Goal: Task Accomplishment & Management: Complete application form

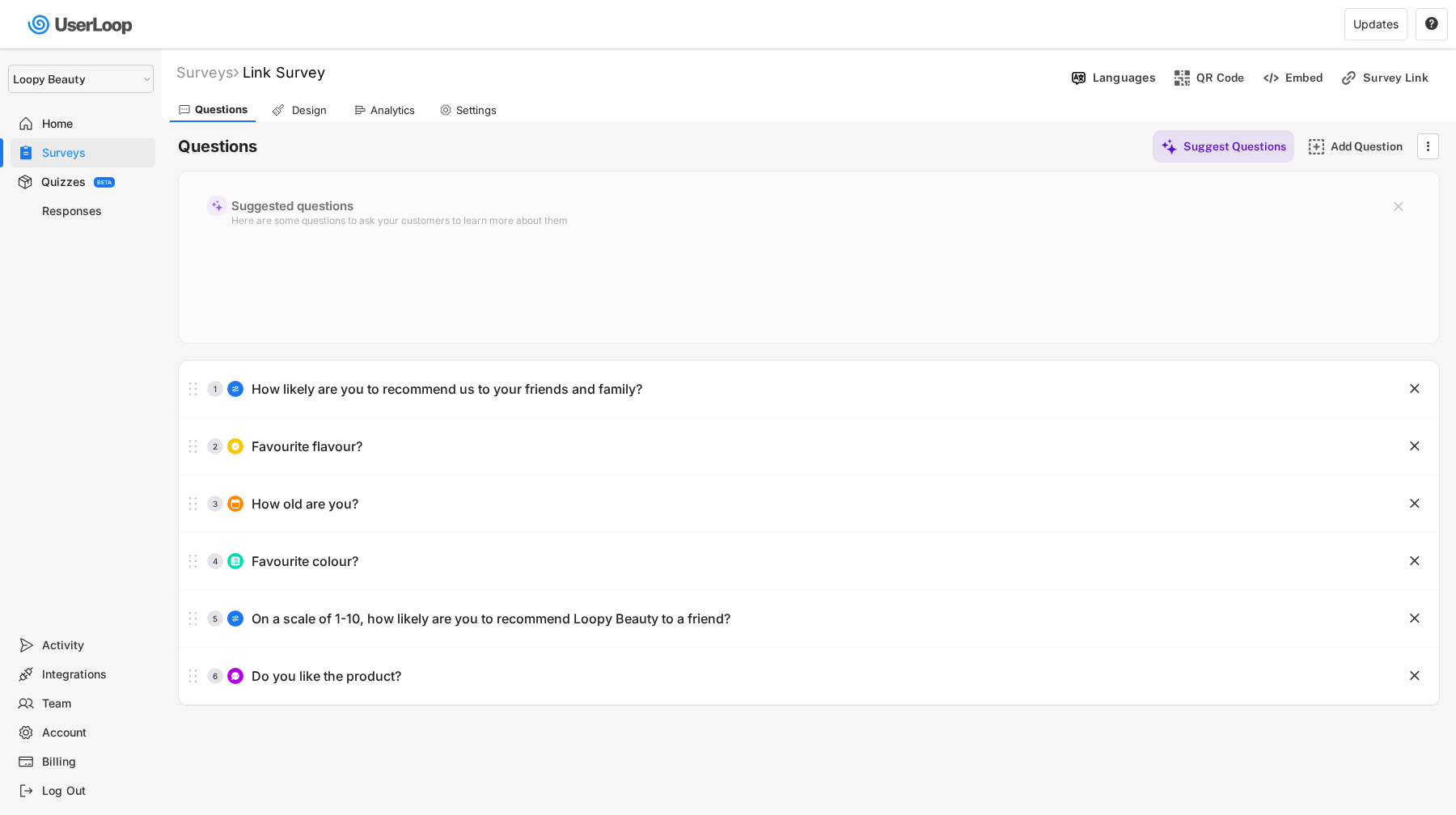
select select ""1348695171700984260__LOOKUP__1621425969652x687239840058835000""
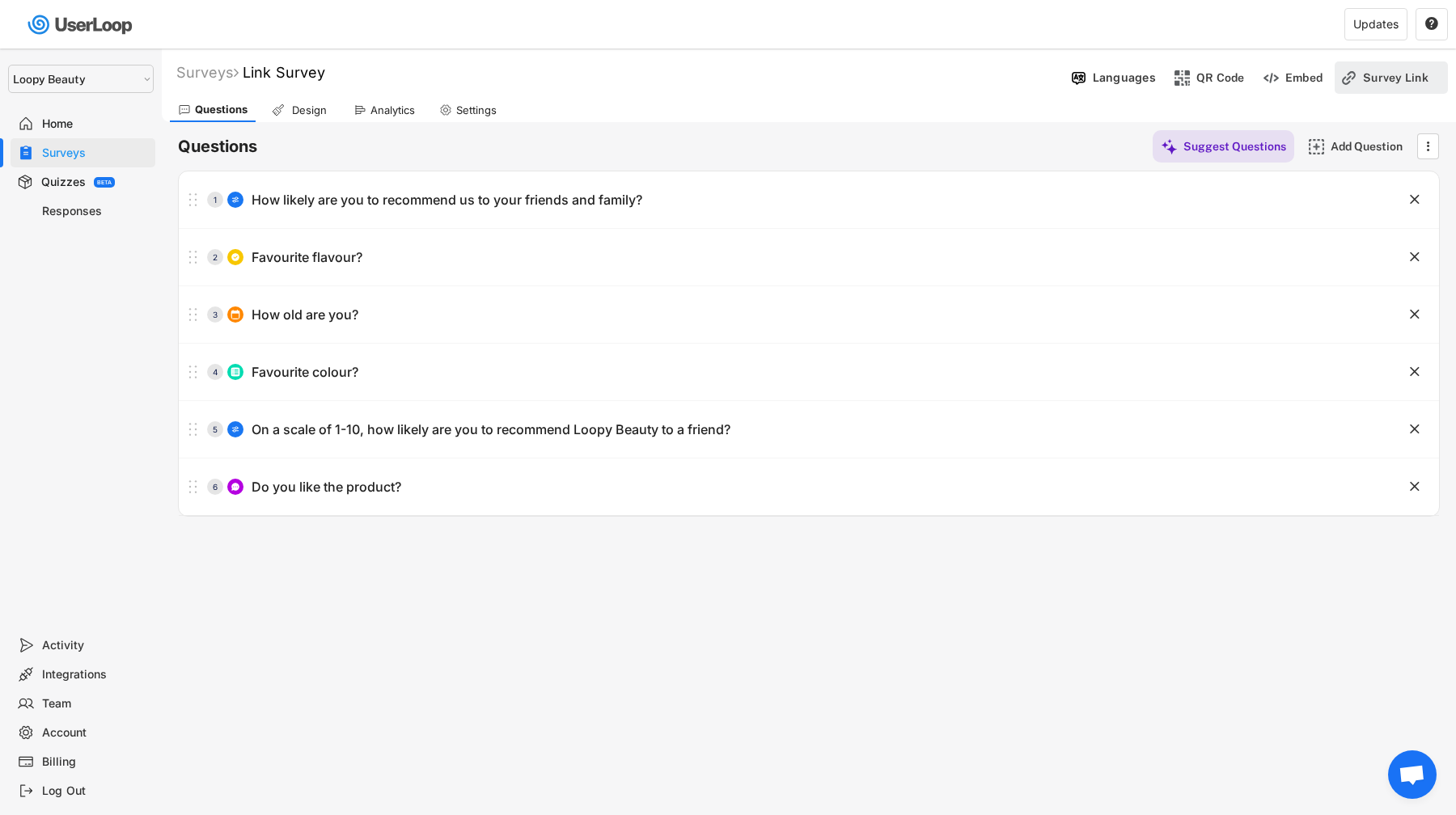
click at [1392, 80] on div "Survey Link" at bounding box center [1403, 77] width 81 height 15
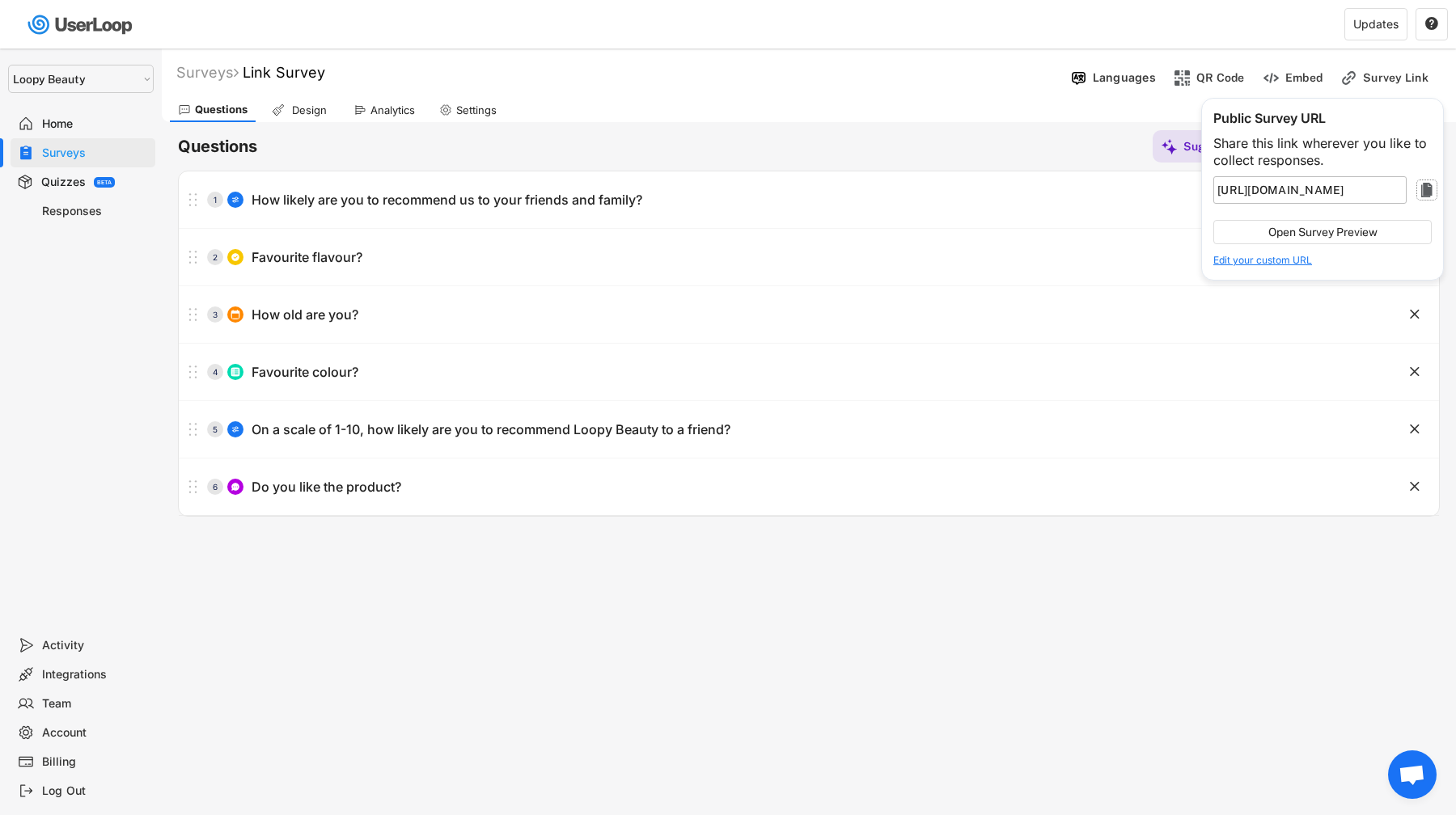
click at [1423, 195] on text "" at bounding box center [1427, 190] width 12 height 19
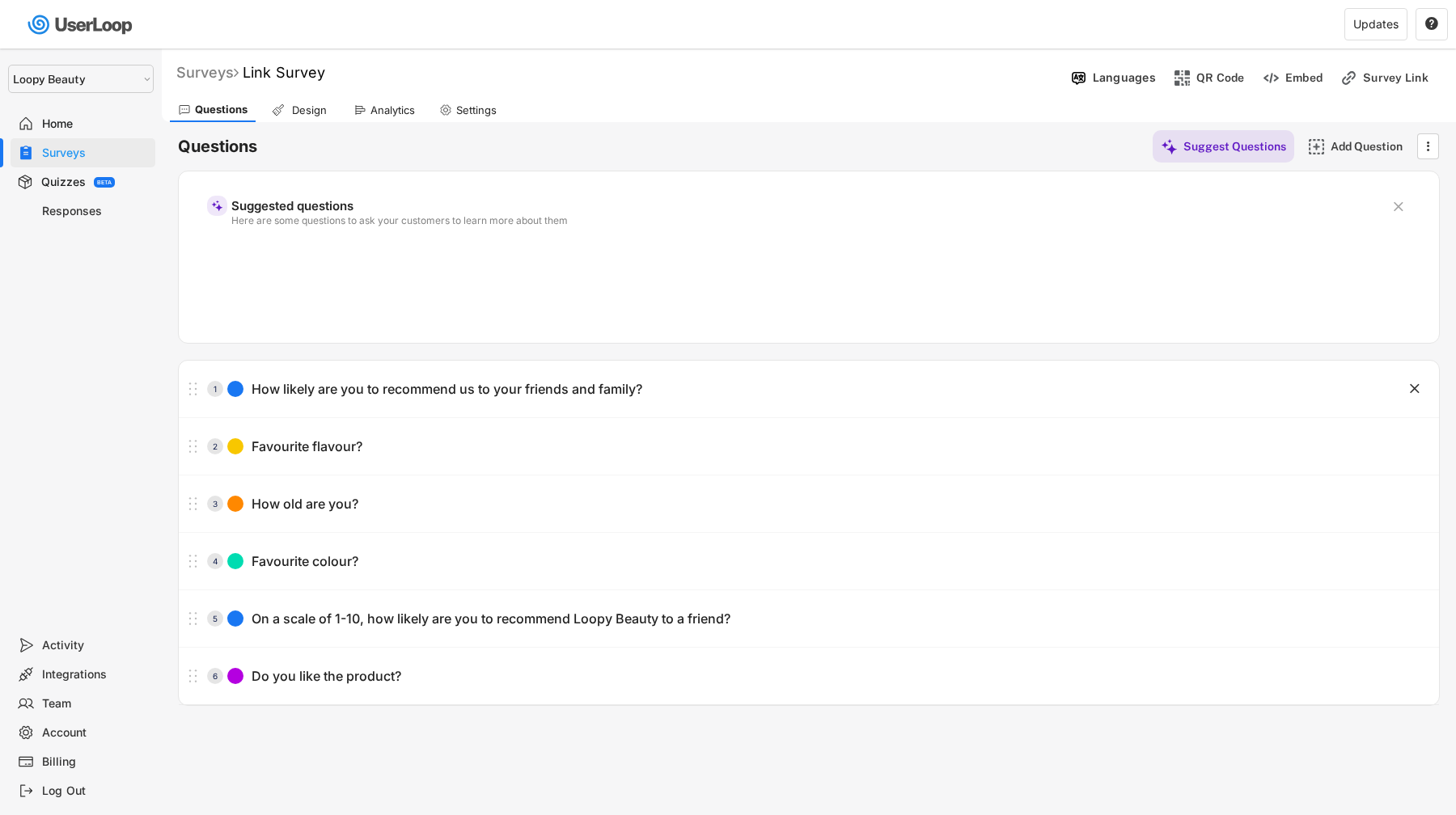
select select ""1348695171700984260__LOOKUP__1621425969652x687239840058835000""
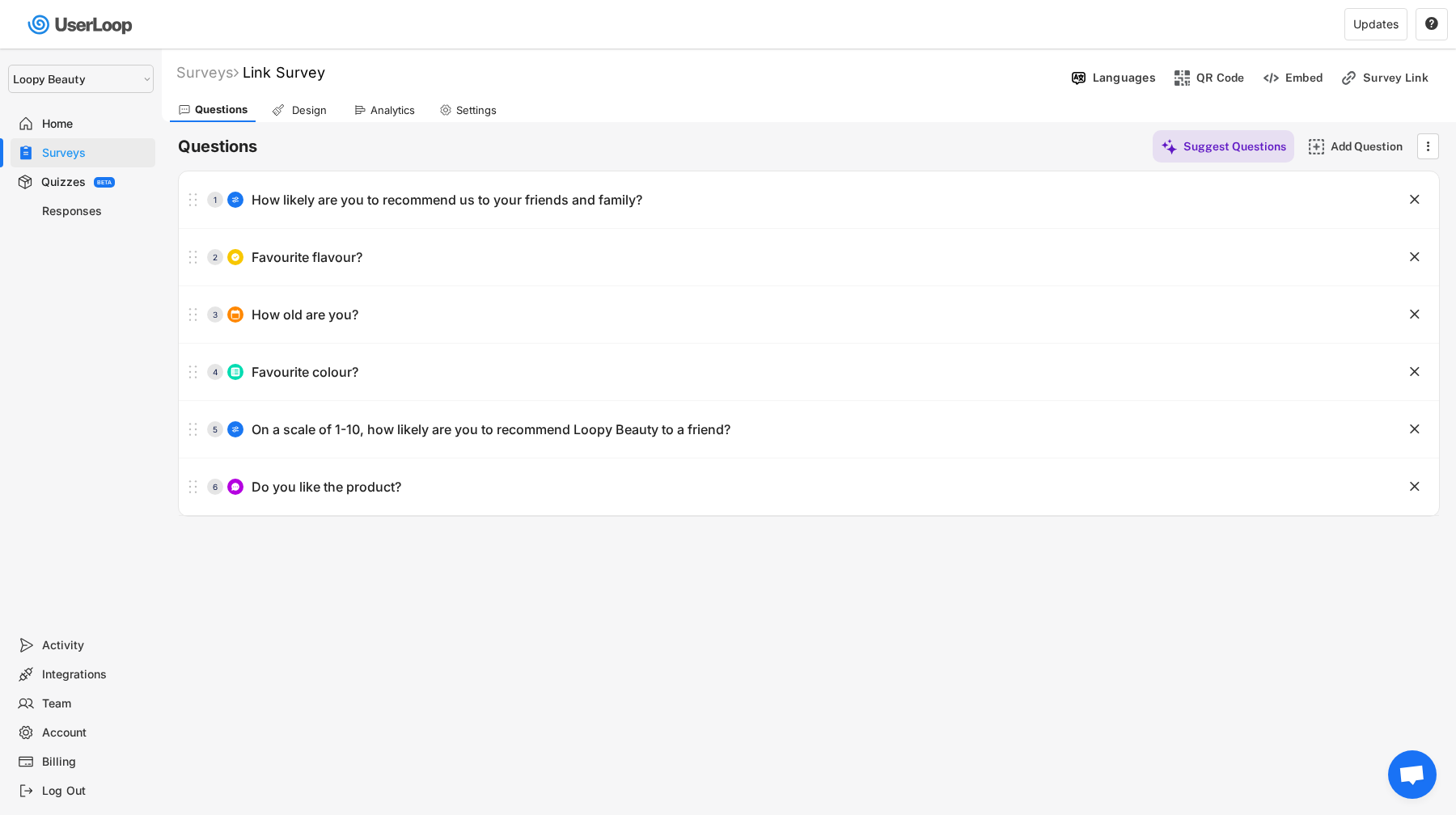
click at [89, 152] on div "Surveys" at bounding box center [95, 154] width 107 height 16
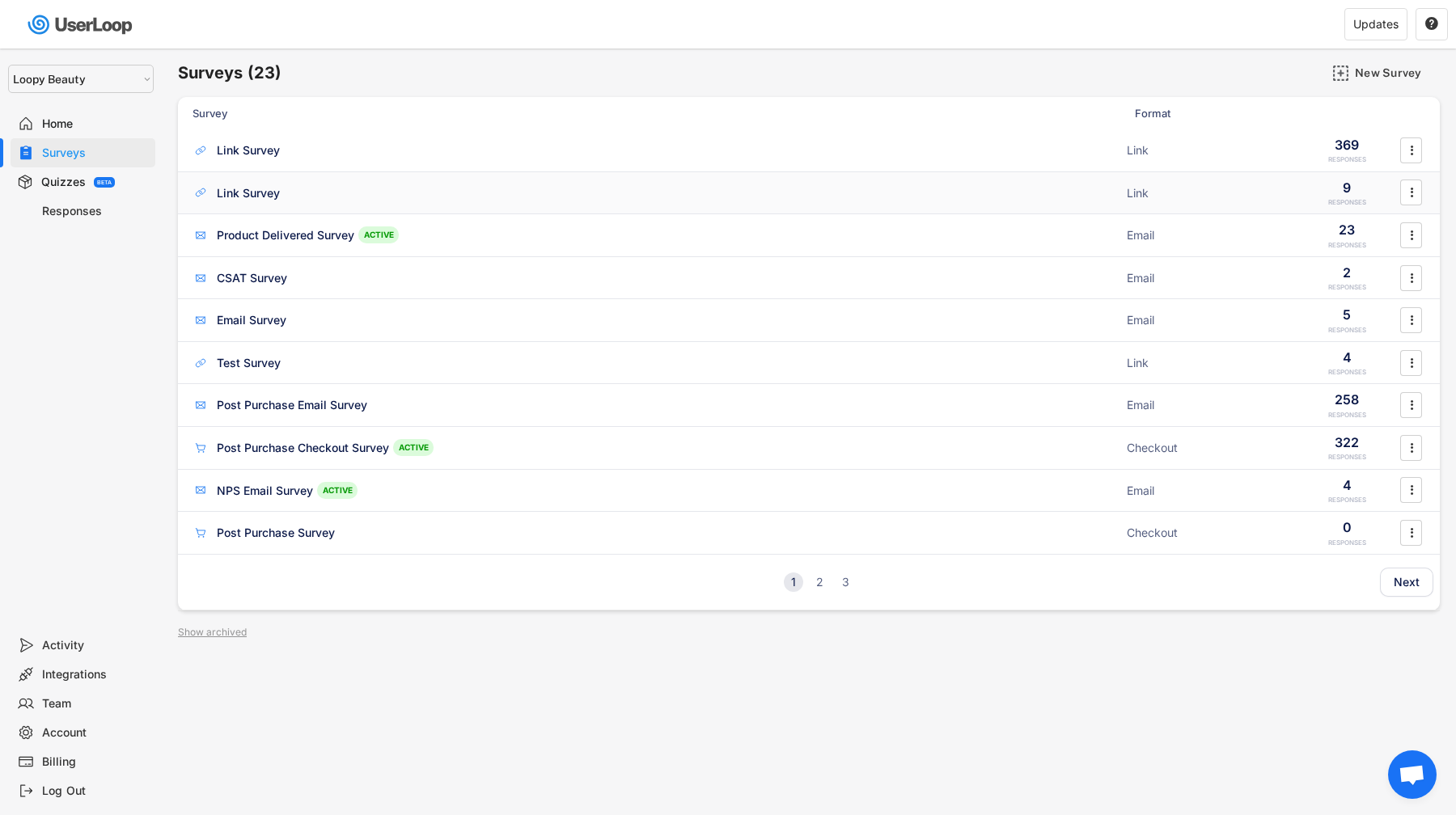
click at [343, 204] on div "Link Survey ACTIVE Link 9 RESPONSES " at bounding box center [808, 193] width 1261 height 42
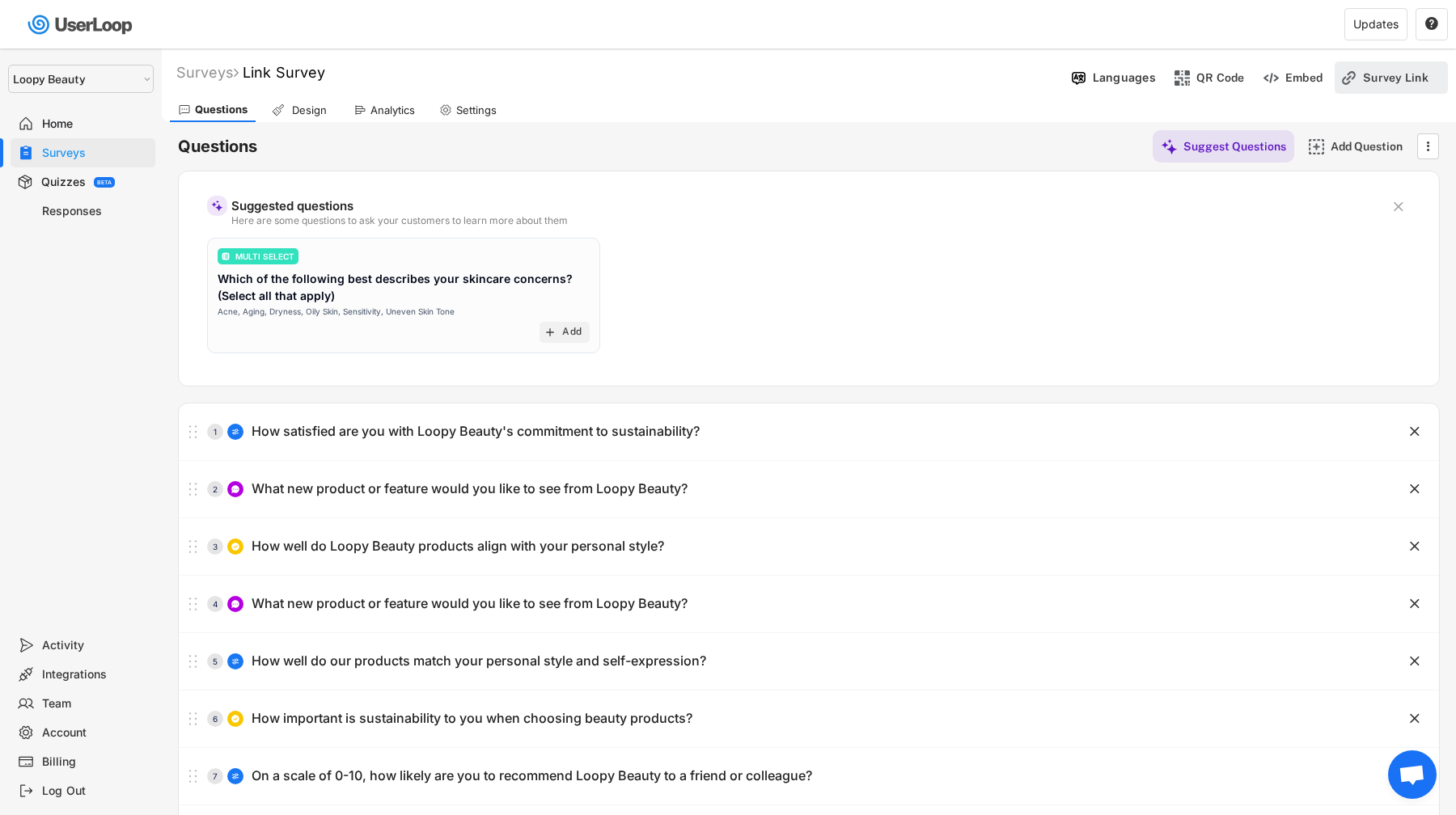
click at [1383, 89] on div "Survey Link" at bounding box center [1403, 77] width 81 height 32
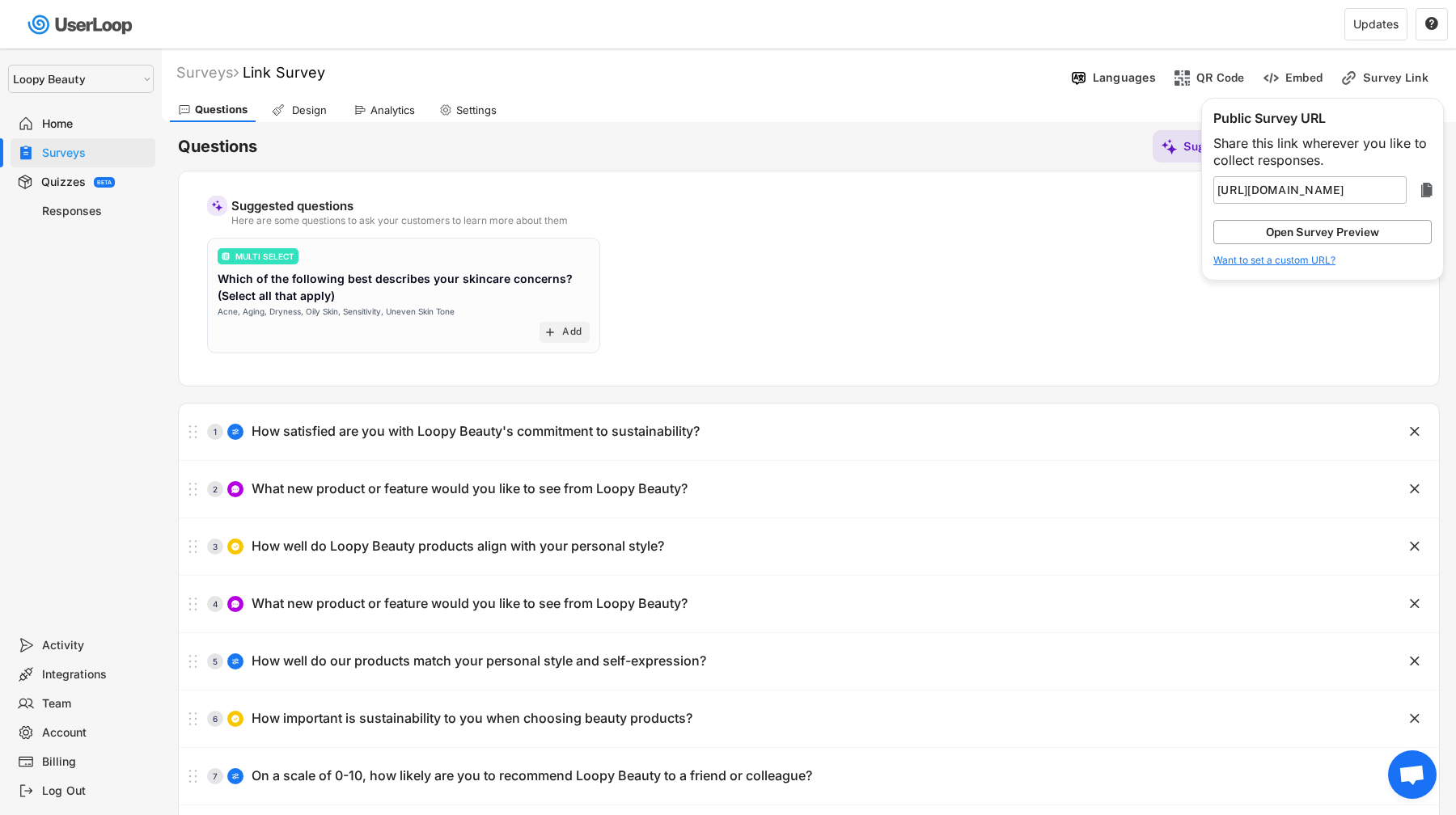
click at [1389, 227] on button "Open Survey Preview" at bounding box center [1322, 231] width 219 height 24
click at [92, 147] on div "Surveys" at bounding box center [95, 154] width 107 height 16
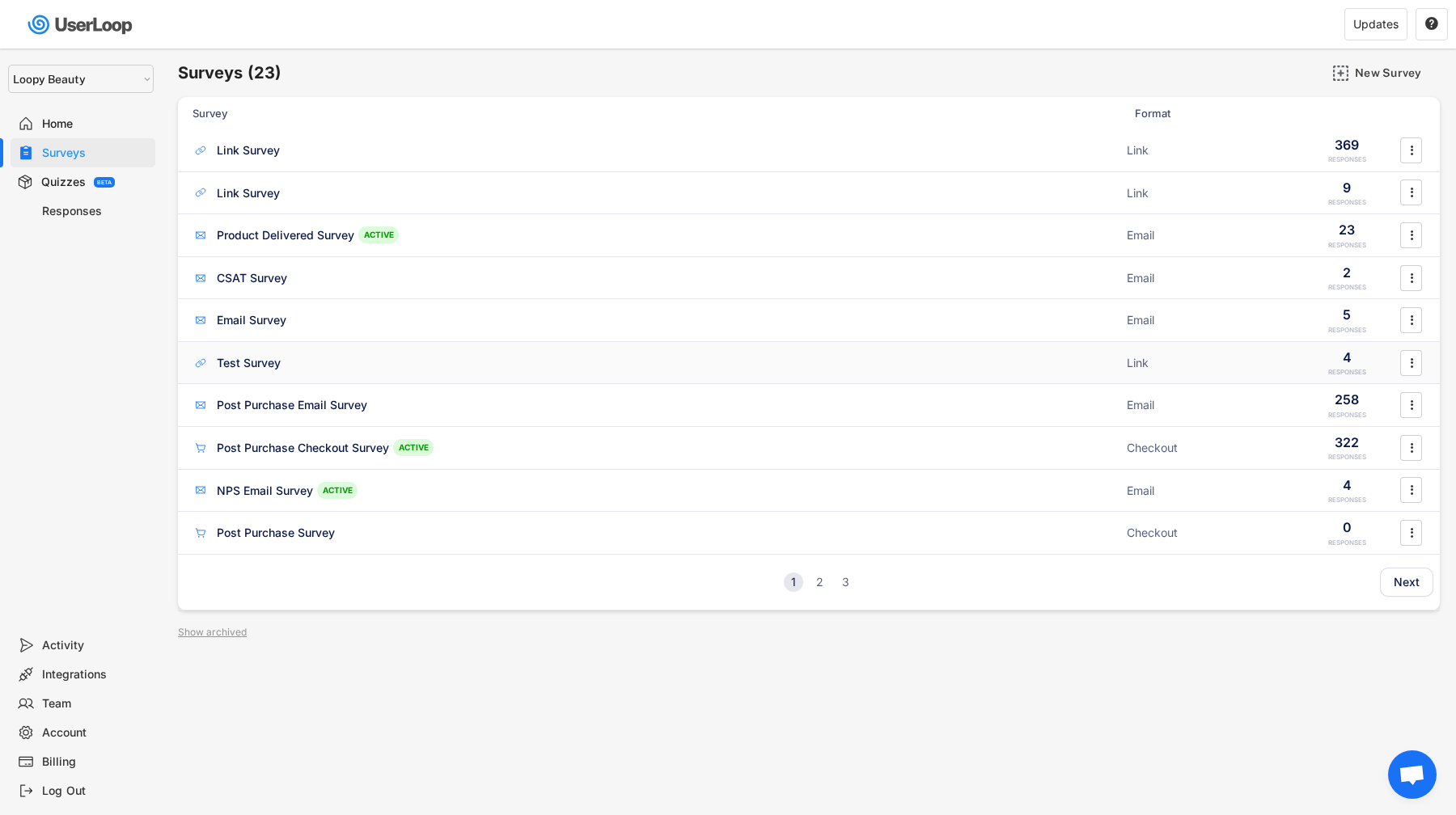
click at [334, 372] on div "Test Survey ACTIVE" at bounding box center [655, 362] width 924 height 17
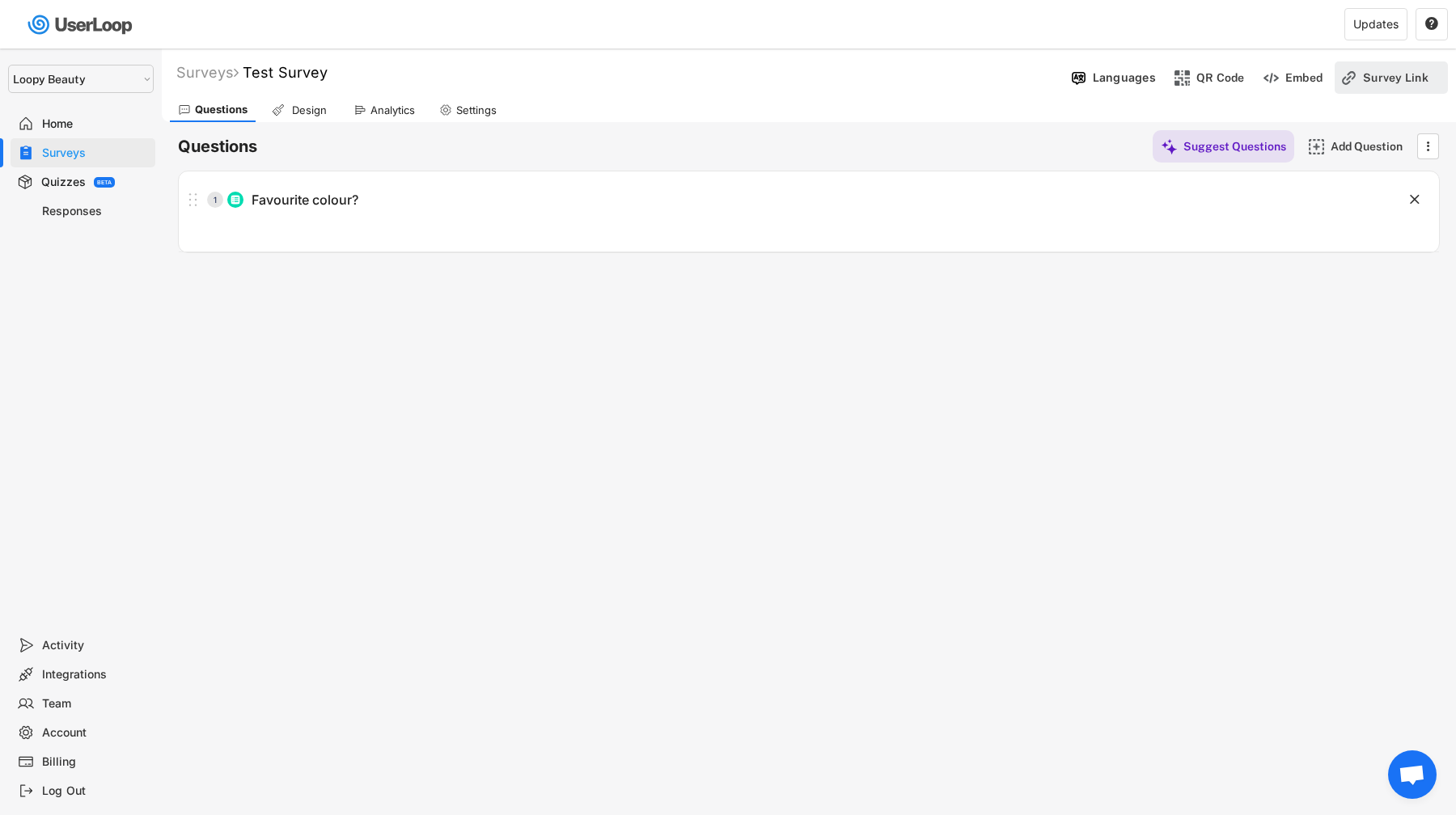
click at [1436, 79] on div "Survey Link" at bounding box center [1403, 77] width 81 height 15
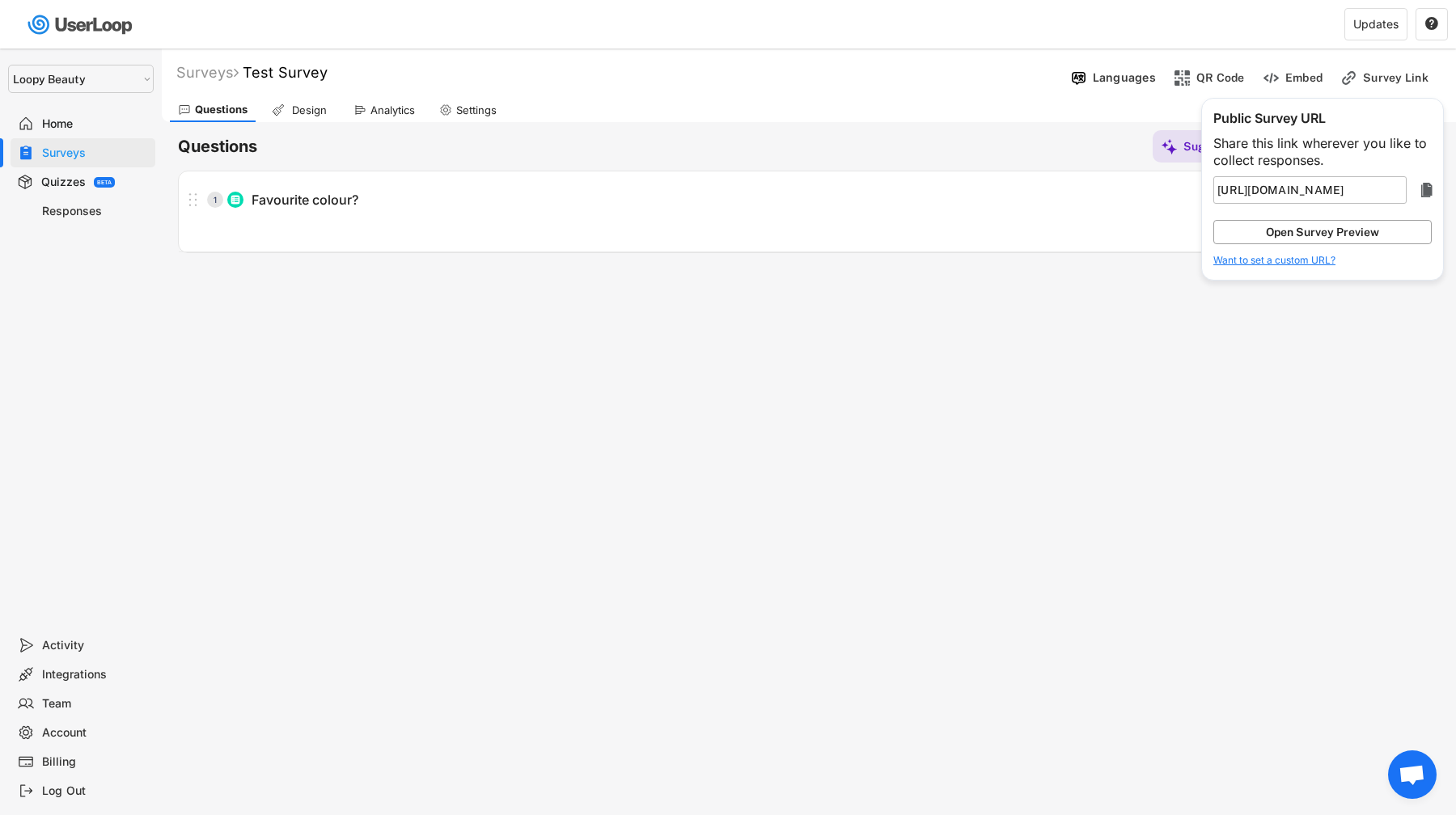
click at [1404, 224] on button "Open Survey Preview" at bounding box center [1322, 231] width 219 height 24
click at [1297, 241] on button "Open Survey Preview" at bounding box center [1322, 231] width 219 height 24
click at [68, 124] on div "Home" at bounding box center [95, 124] width 107 height 16
type input "https://userloop.io/version-test/s/"
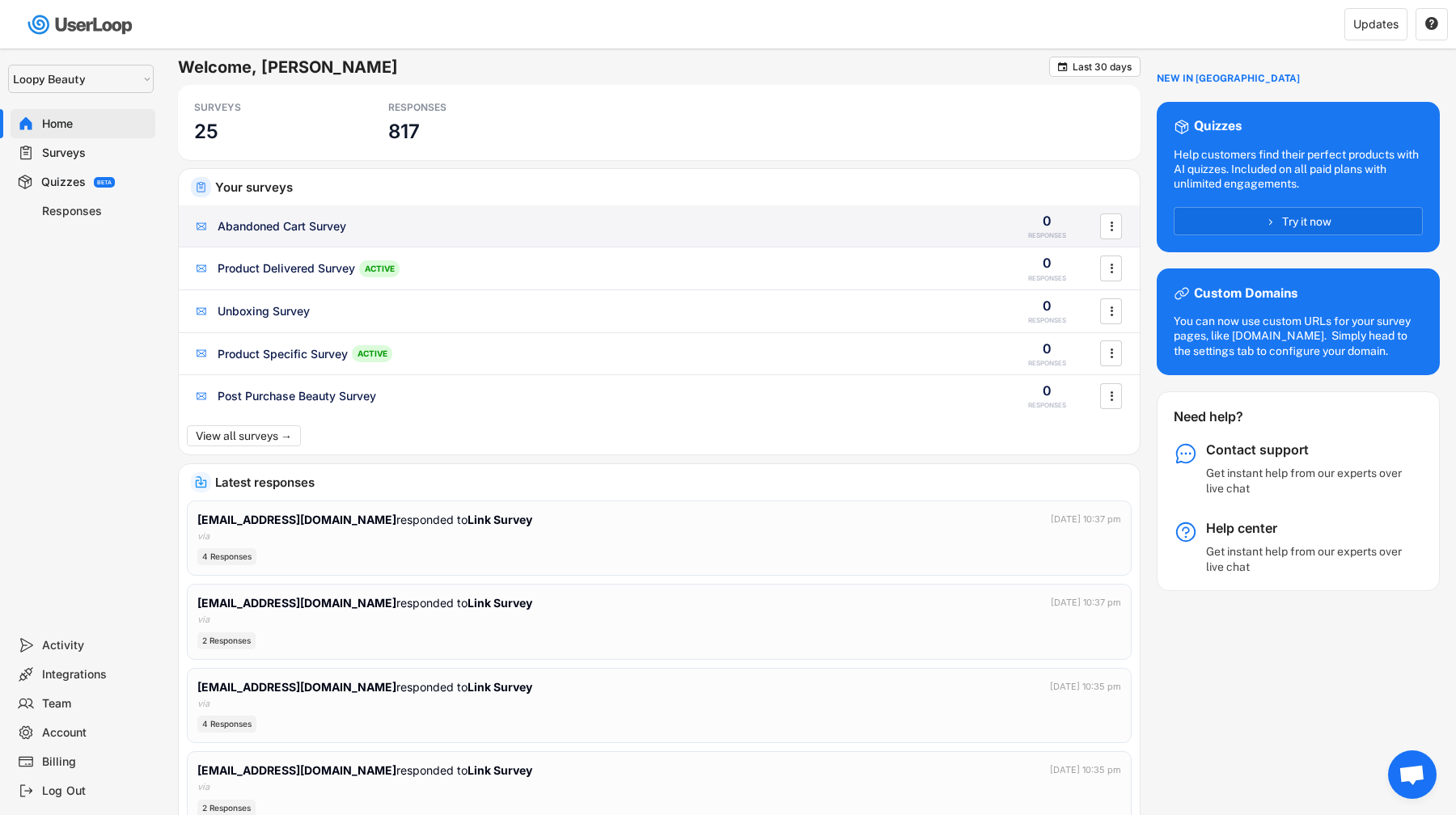
click at [300, 222] on div "Abandoned Cart Survey" at bounding box center [282, 227] width 128 height 17
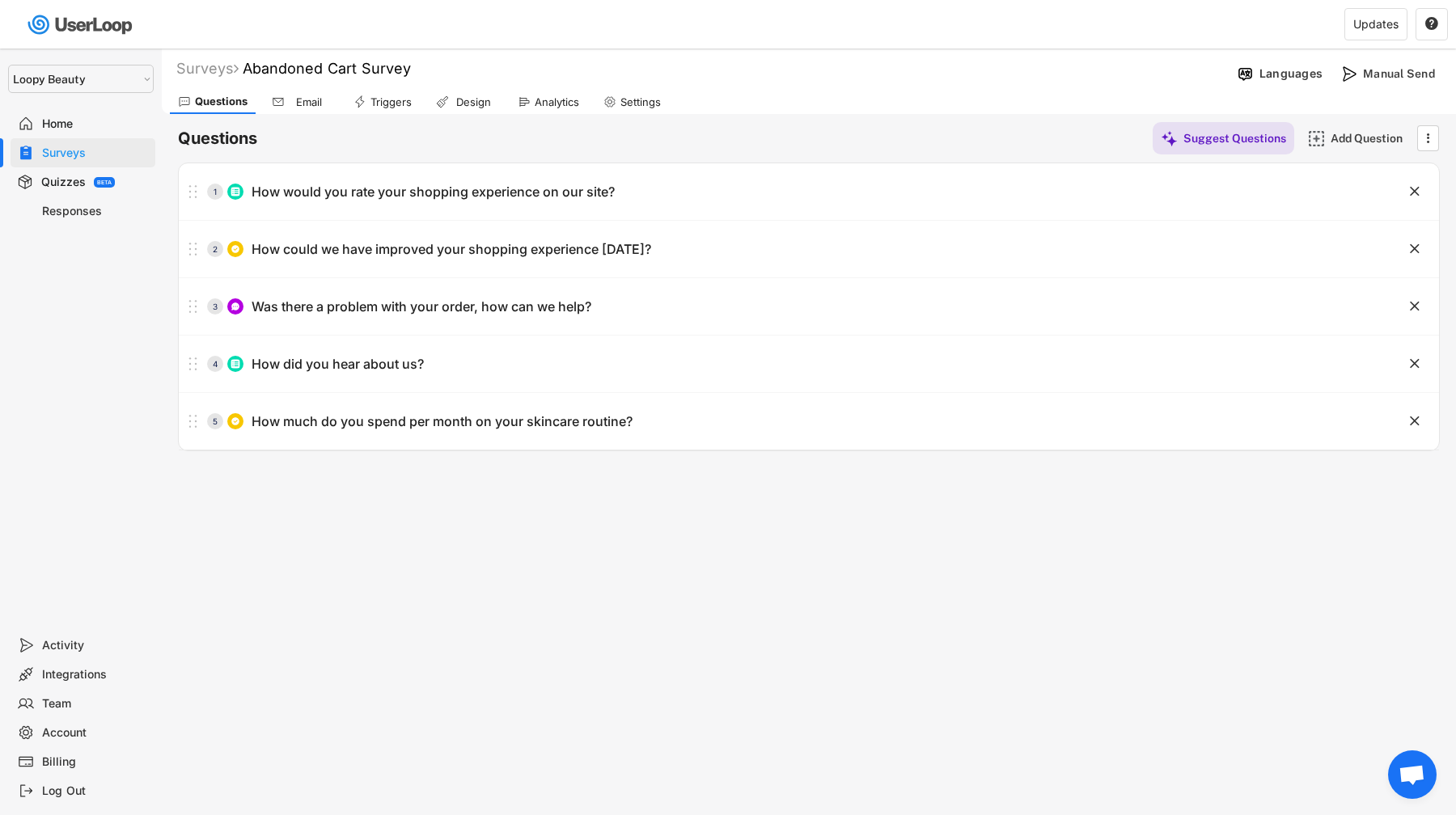
click at [291, 92] on div "Email" at bounding box center [301, 101] width 74 height 24
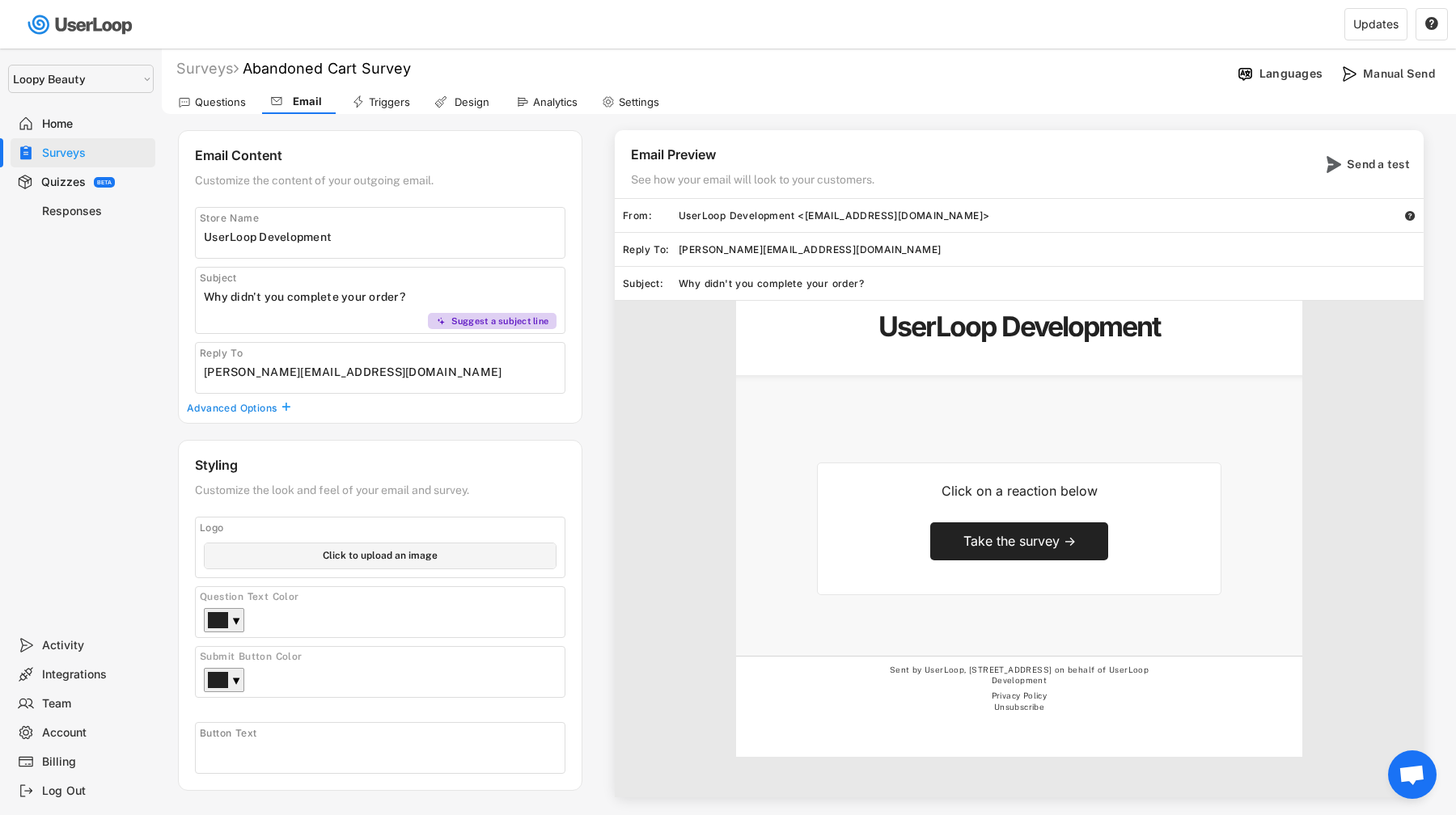
click at [397, 93] on div "Triggers" at bounding box center [380, 101] width 75 height 24
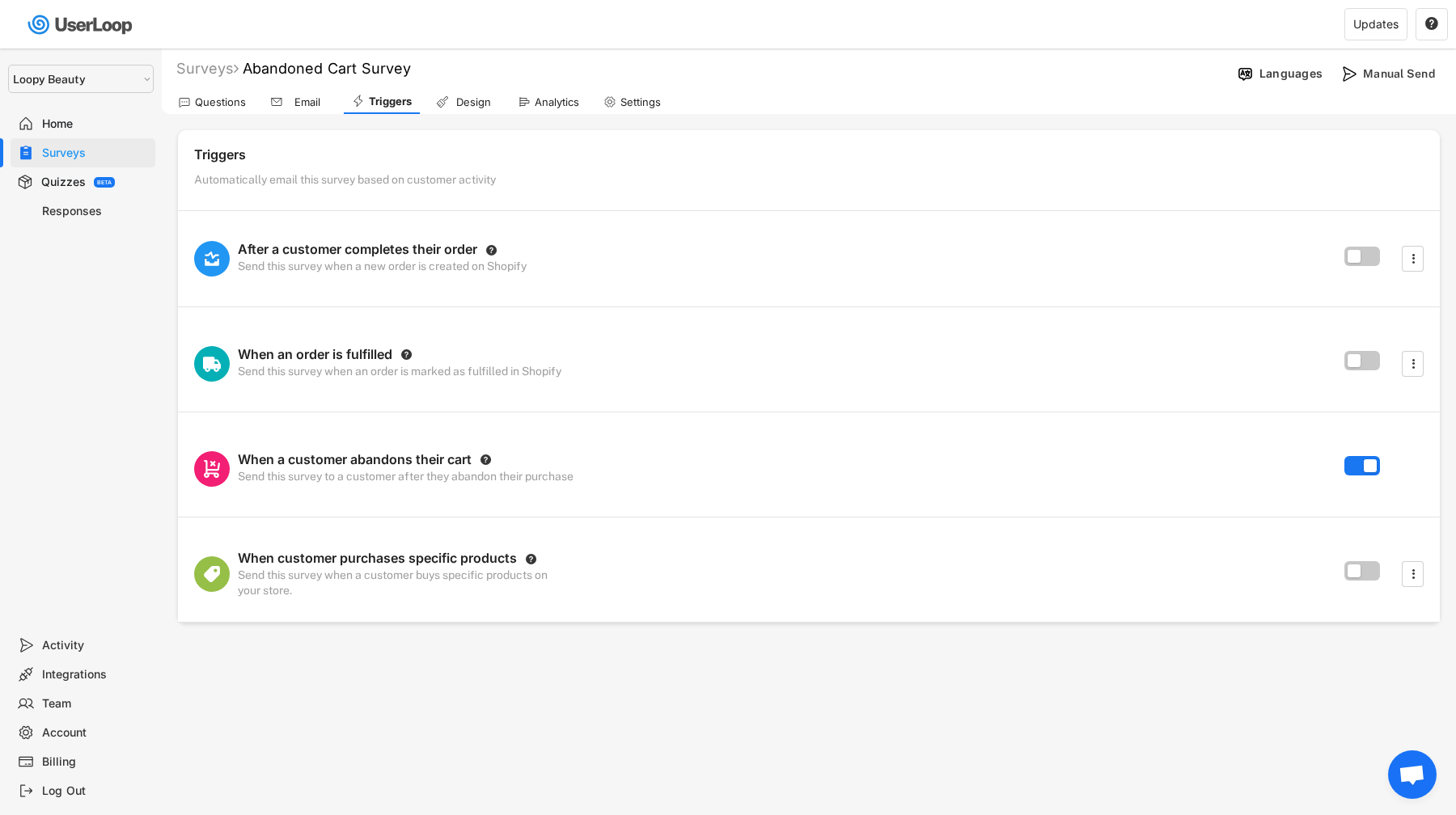
click at [497, 98] on div "Design" at bounding box center [465, 101] width 74 height 24
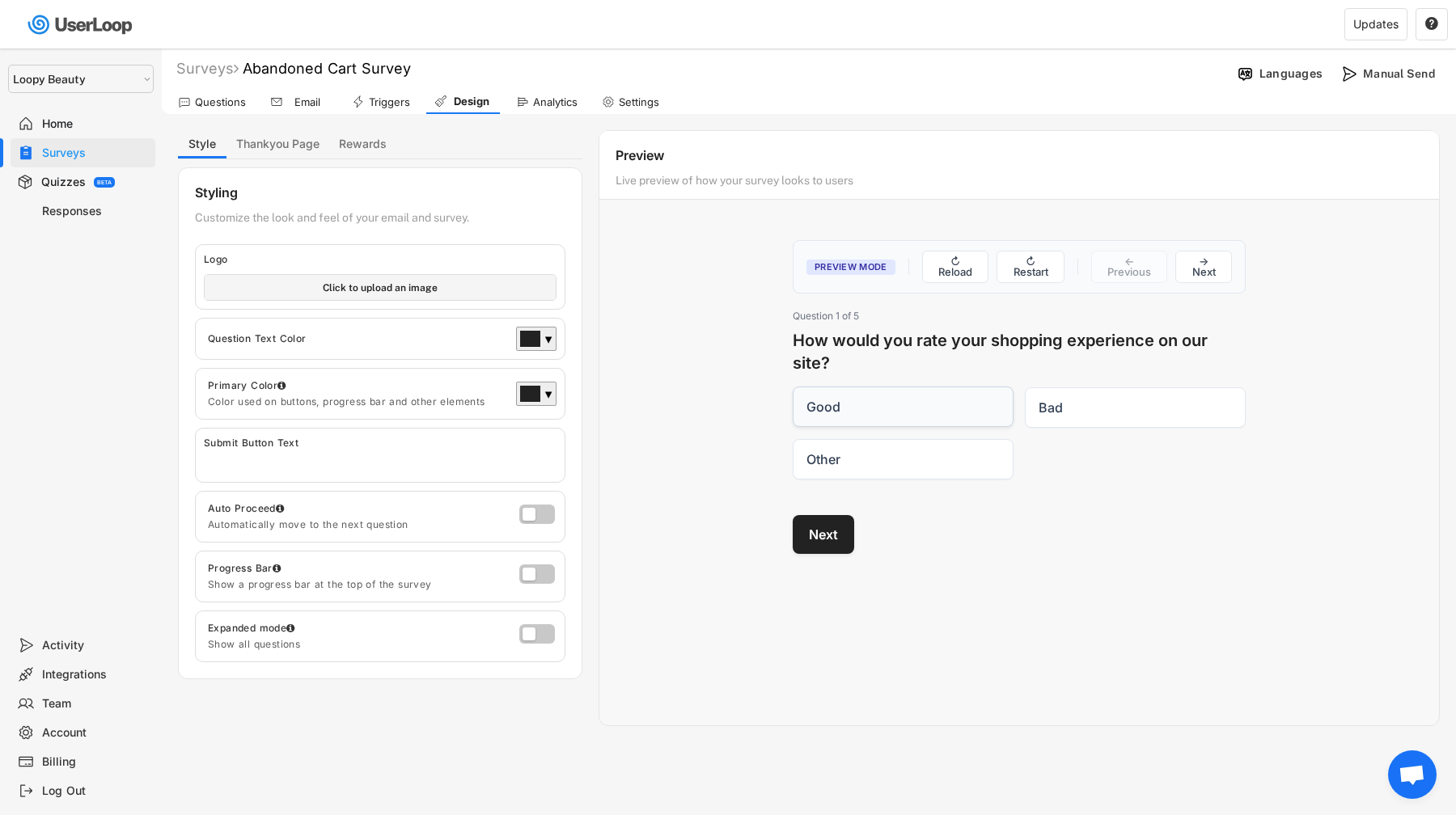
click at [945, 412] on label "Good" at bounding box center [903, 407] width 221 height 41
click at [793, 387] on input "Good" at bounding box center [792, 386] width 1 height 1
checkbox input "true"
drag, startPoint x: 815, startPoint y: 535, endPoint x: 842, endPoint y: 535, distance: 27.0
click at [814, 535] on button "Next" at bounding box center [823, 535] width 61 height 39
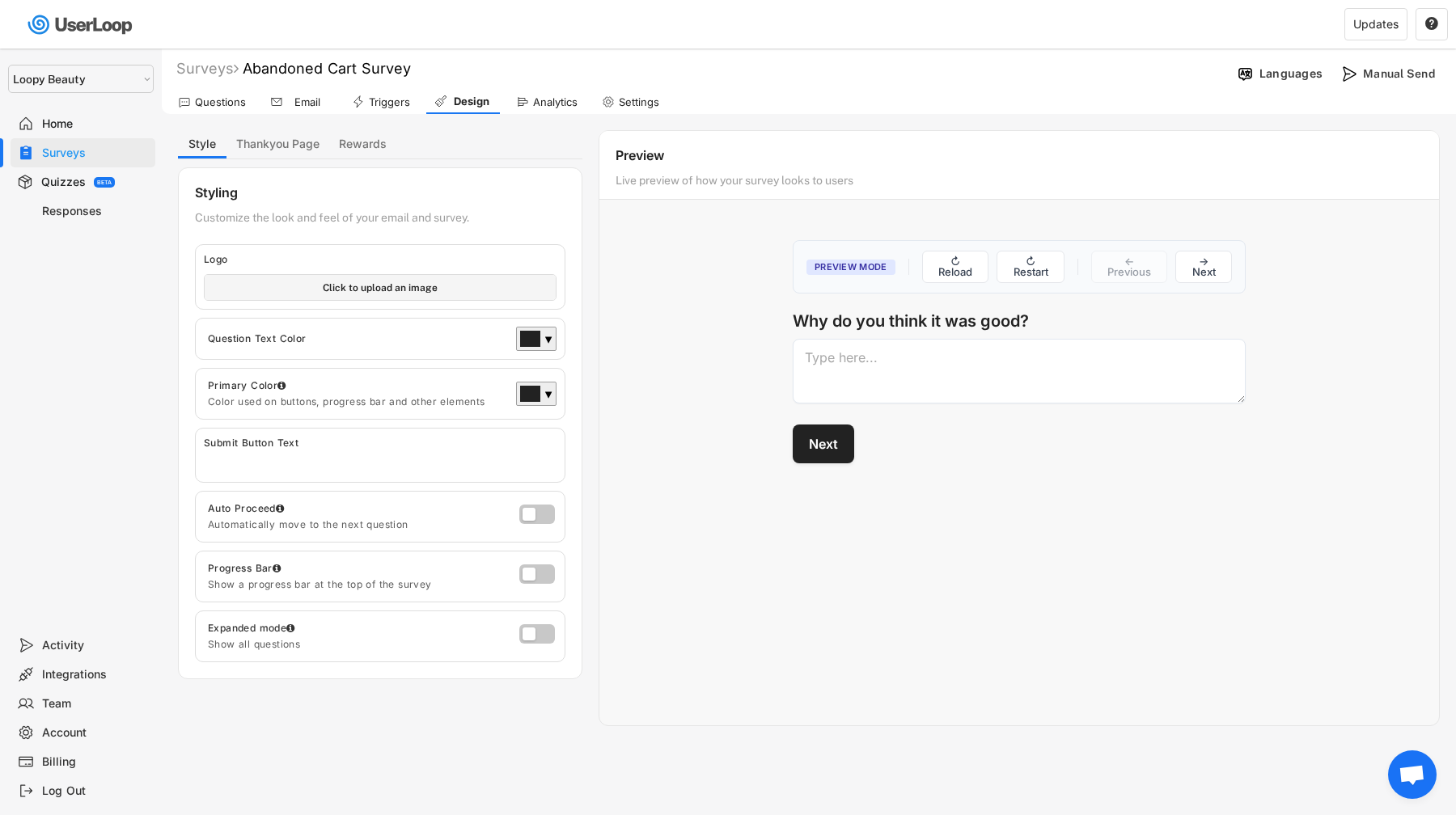
click at [842, 467] on div "Preview Mode ↻ Reload ↻ Restart ← Previous → Next Why do you think it was good?…" at bounding box center [1018, 351] width 485 height 256
click at [840, 447] on button "Next" at bounding box center [823, 443] width 61 height 39
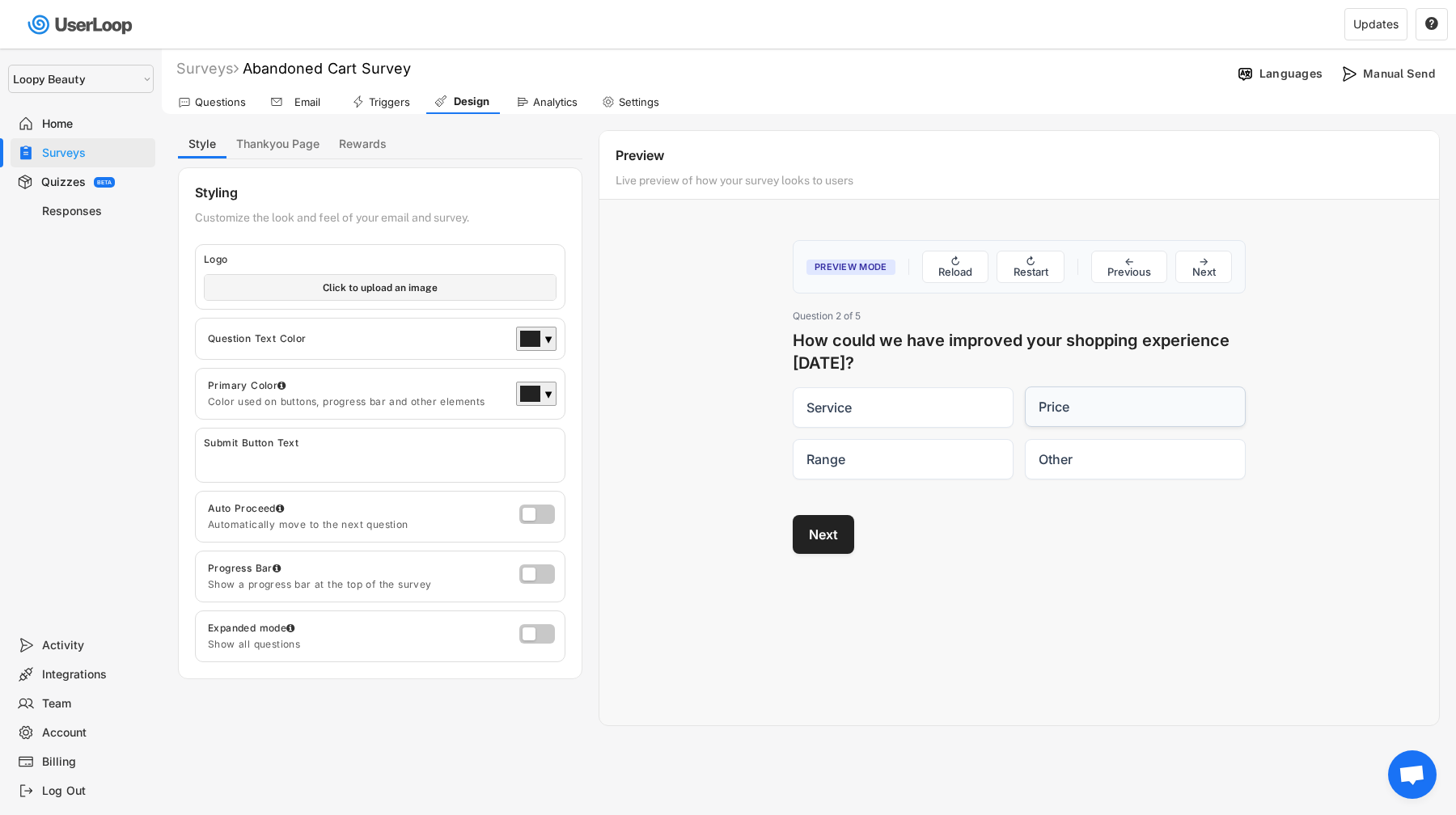
click at [1058, 417] on label "Price" at bounding box center [1135, 407] width 221 height 41
click at [1025, 387] on input "Price" at bounding box center [1024, 386] width 1 height 1
radio input "true"
click at [825, 530] on button "Next" at bounding box center [823, 535] width 61 height 39
click at [815, 459] on button "Next" at bounding box center [823, 463] width 61 height 39
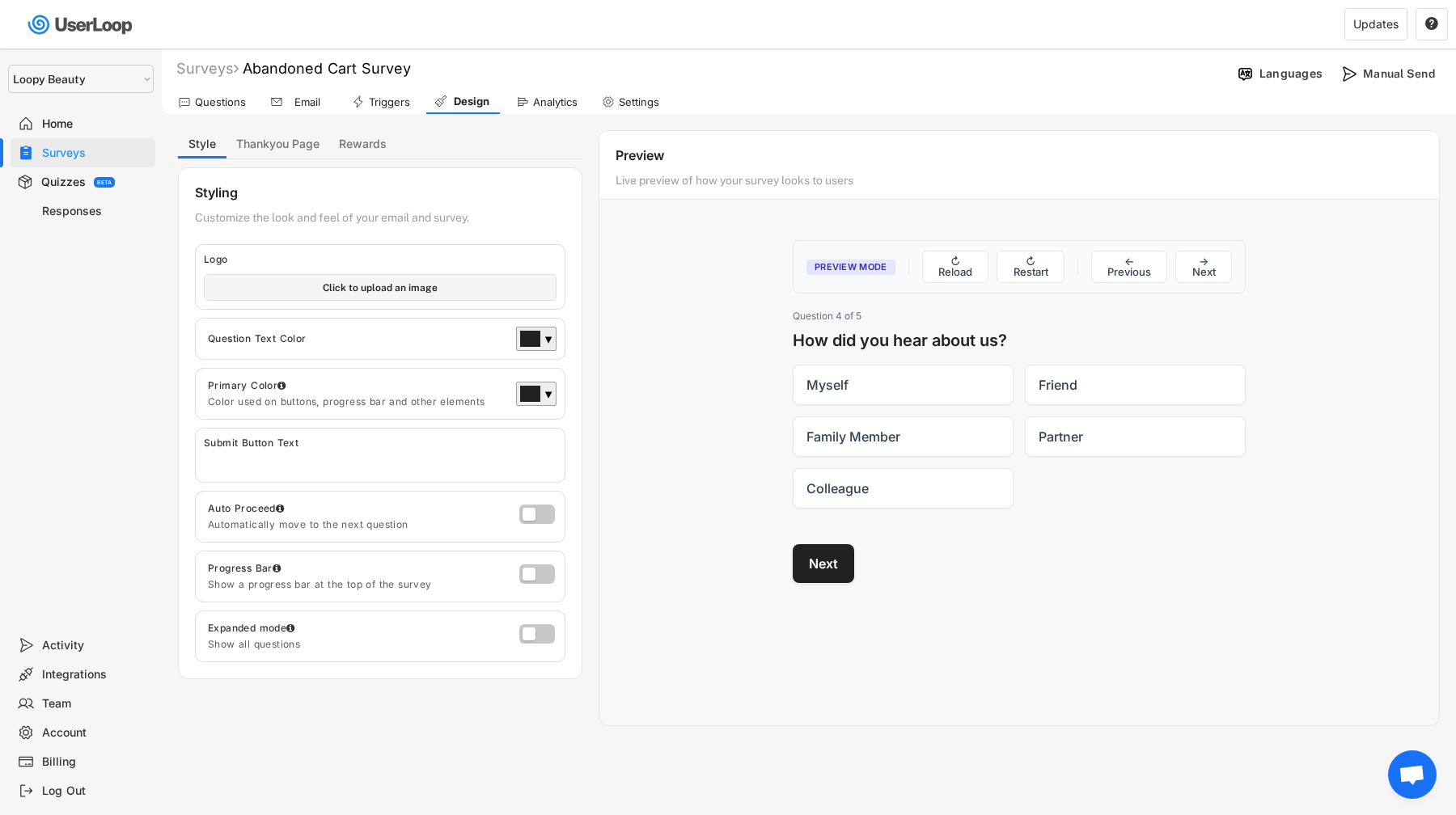
drag, startPoint x: 885, startPoint y: 389, endPoint x: 885, endPoint y: 411, distance: 22.0
click at [885, 389] on label "Myself" at bounding box center [903, 385] width 221 height 41
click at [793, 365] on input "Myself" at bounding box center [792, 364] width 1 height 1
checkbox input "true"
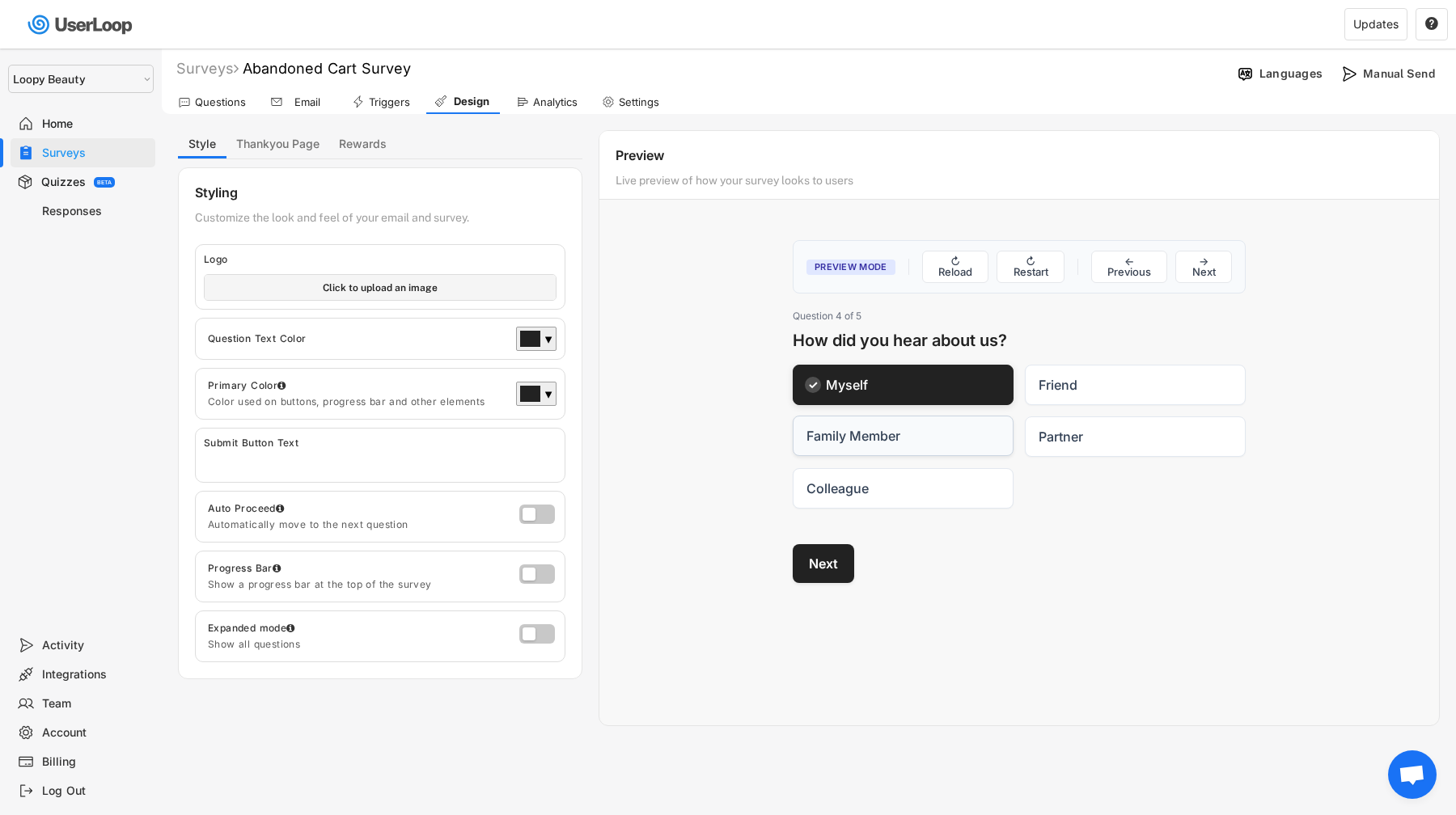
click at [885, 454] on label "Family Member" at bounding box center [903, 436] width 221 height 41
click at [793, 416] on input "Family Member" at bounding box center [792, 415] width 1 height 1
checkbox input "true"
click at [835, 564] on button "Next" at bounding box center [823, 563] width 61 height 39
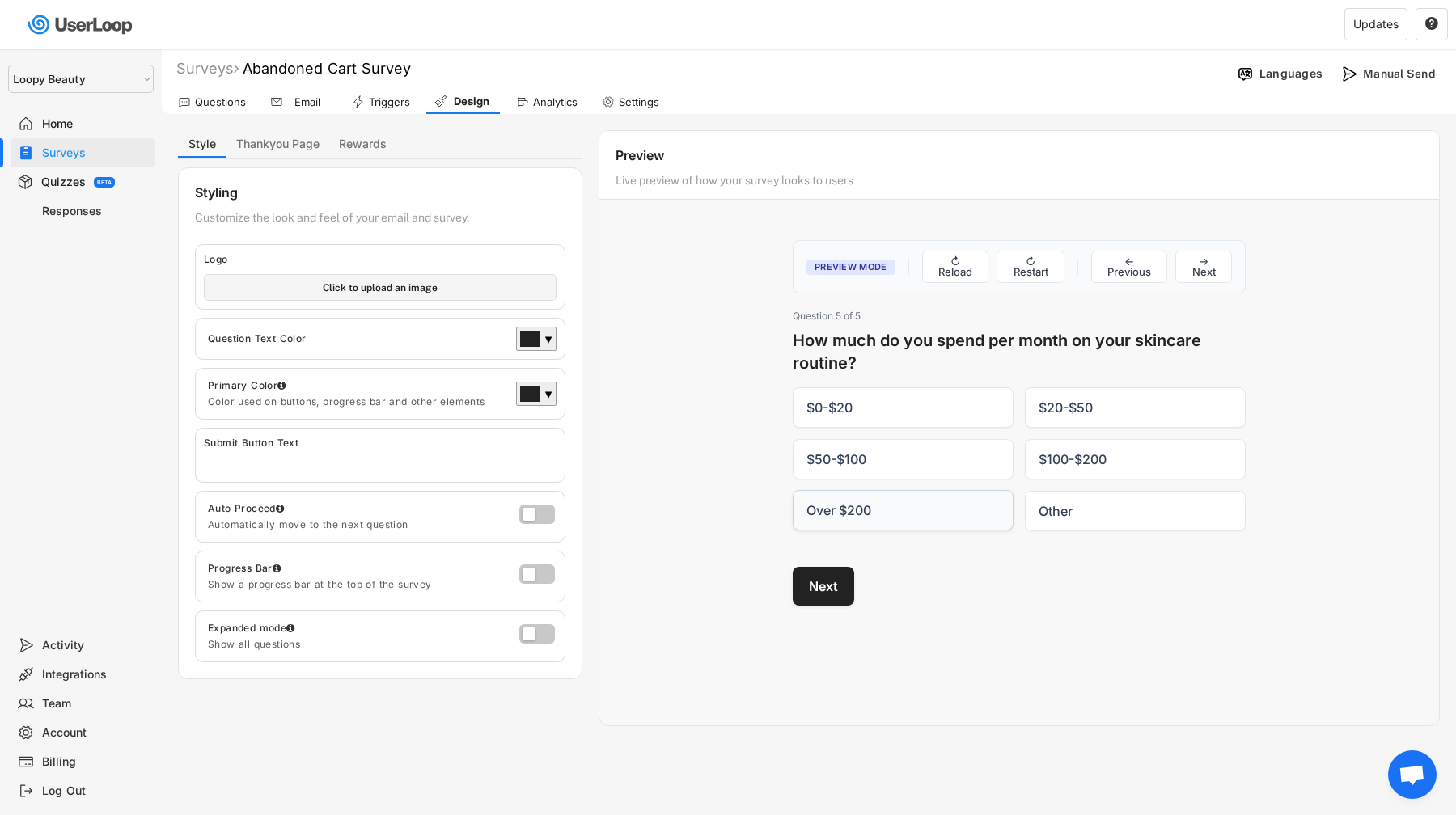
click at [891, 499] on label "Over $200" at bounding box center [903, 511] width 221 height 41
click at [793, 491] on input "Over $200" at bounding box center [792, 490] width 1 height 1
radio input "true"
click at [823, 580] on button "Next" at bounding box center [823, 585] width 61 height 39
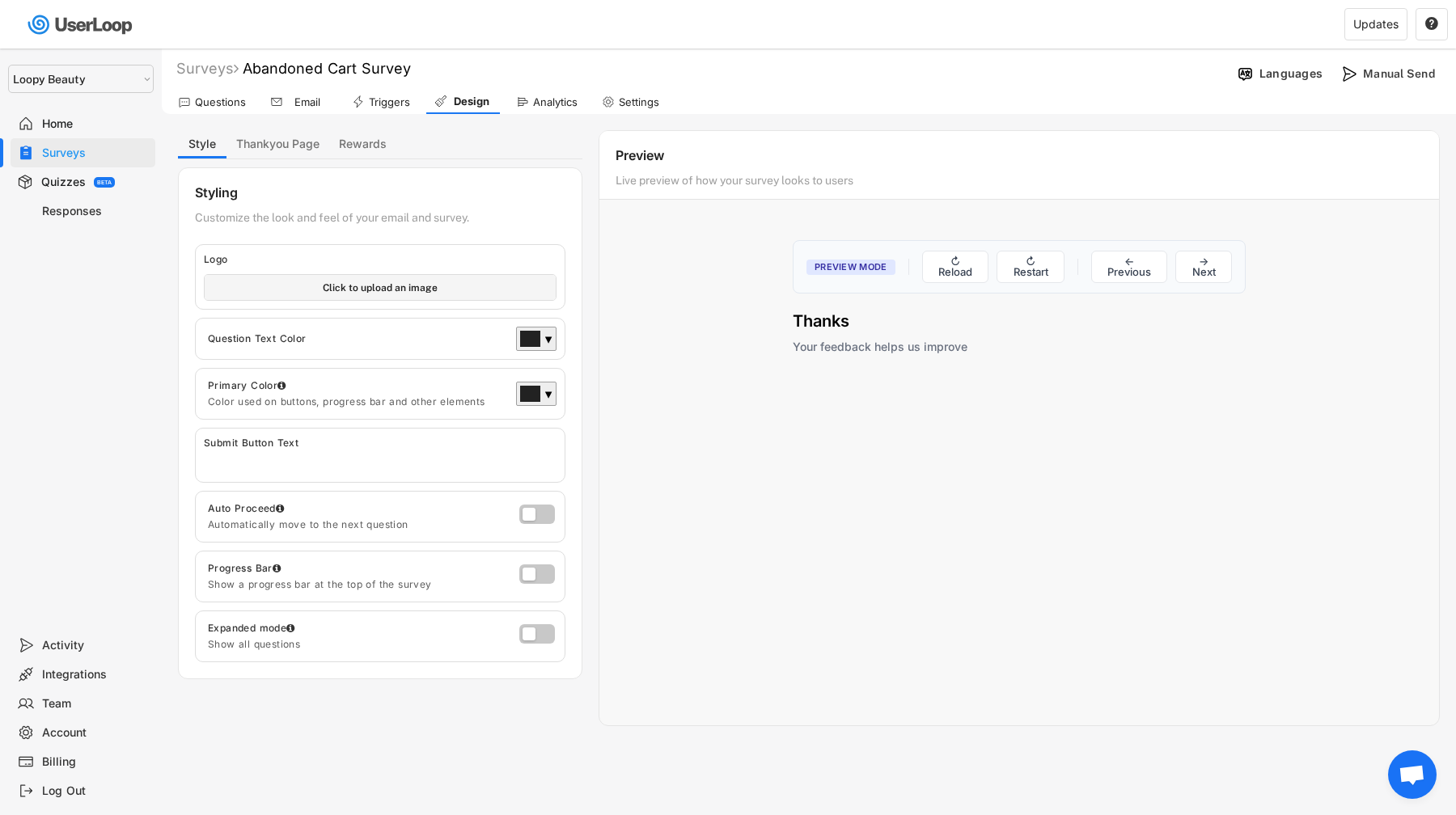
click at [112, 117] on div "Home" at bounding box center [95, 124] width 107 height 16
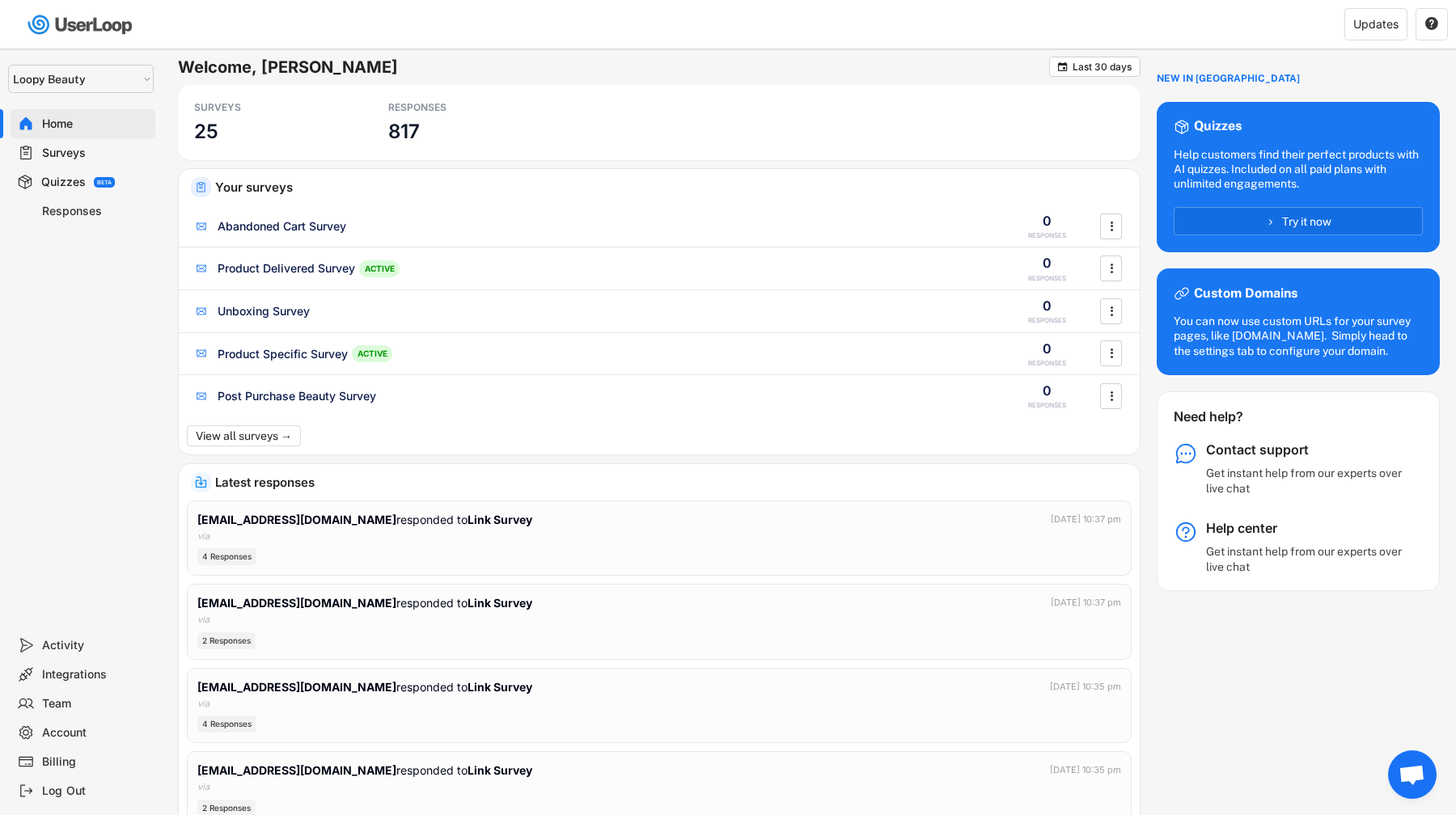
click at [73, 219] on div "Responses" at bounding box center [95, 212] width 107 height 16
